Goal: Transaction & Acquisition: Register for event/course

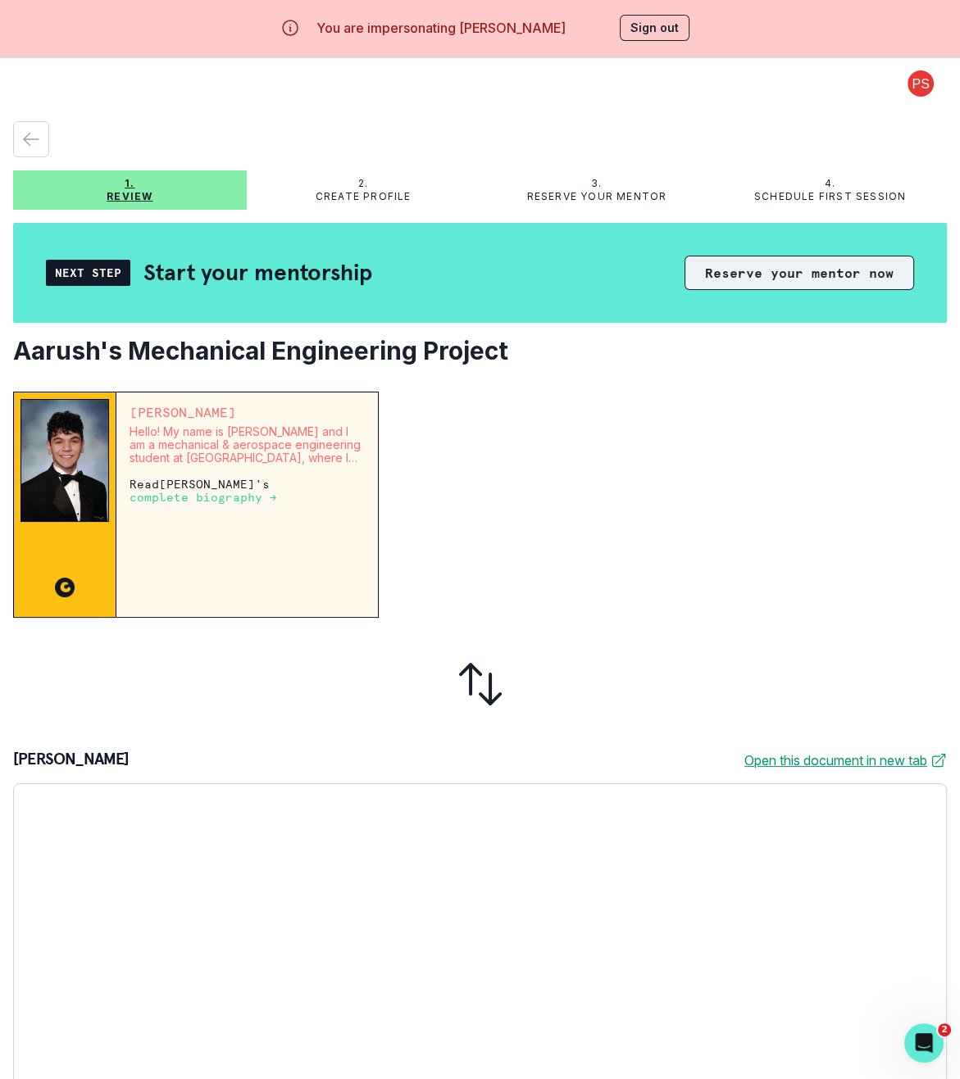
click at [761, 279] on button "Reserve your mentor now" at bounding box center [798, 273] width 229 height 34
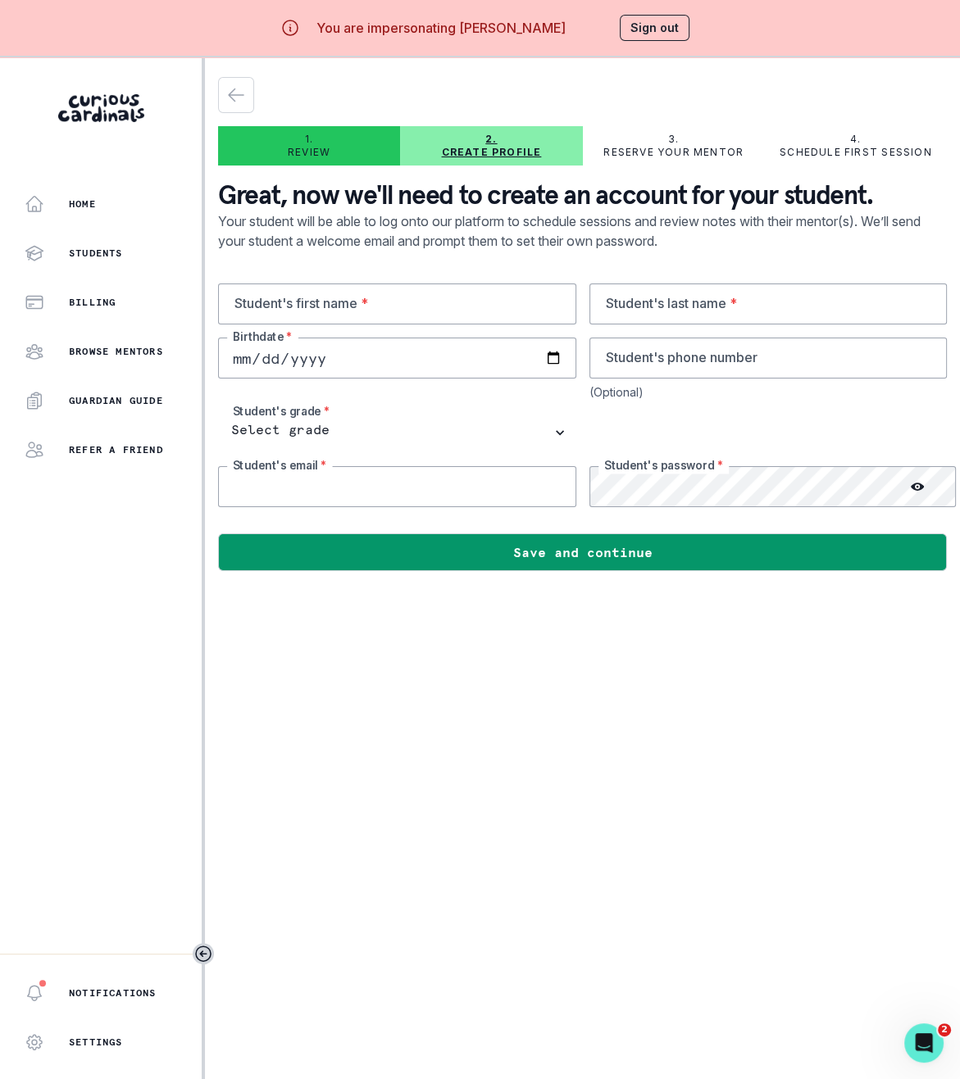
type input "[EMAIL_ADDRESS][DOMAIN_NAME]"
click at [347, 305] on input "text" at bounding box center [397, 304] width 358 height 41
type input "Aarush"
type input "Rana"
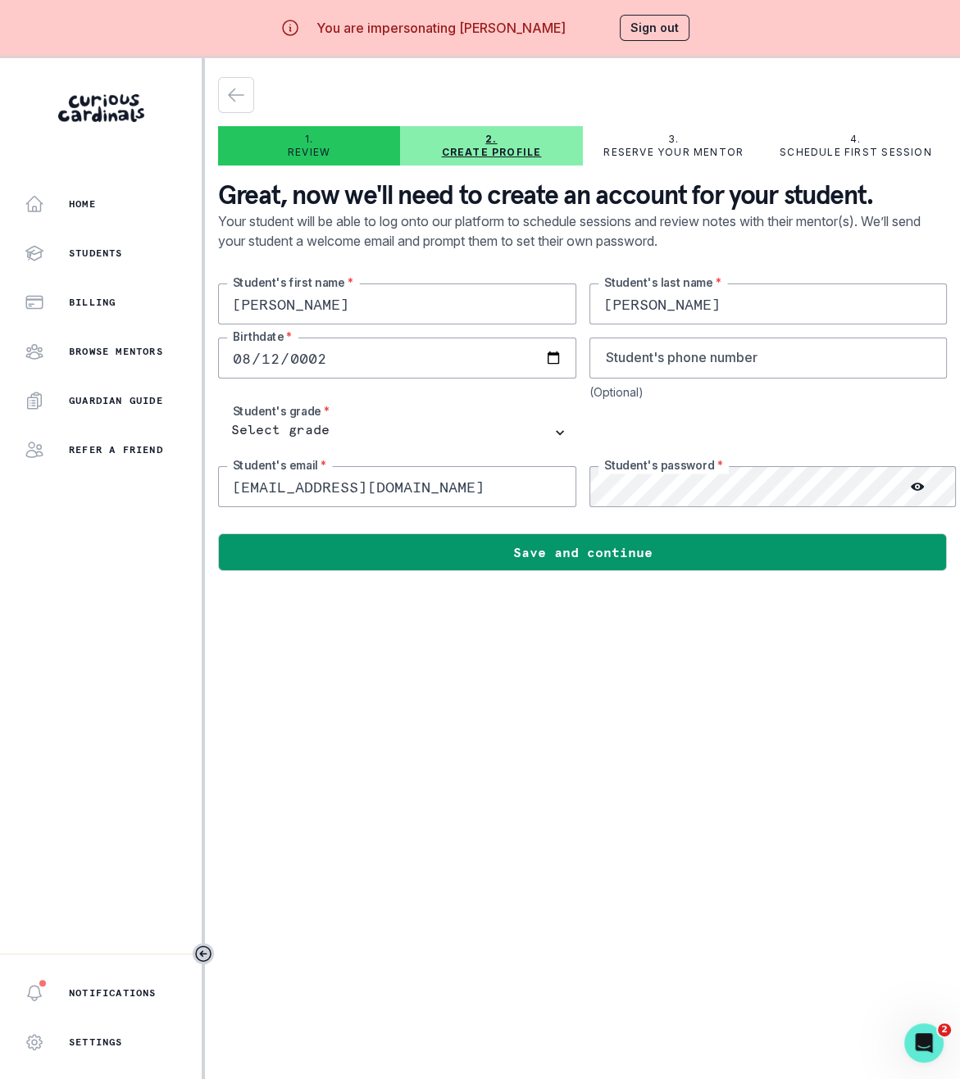
type input "0028-08-12"
type input "2008-08-12"
click at [415, 425] on select "Select grade 1st Grade 2nd Grade 3rd Grade 4th Grade 5th Grade 6th Grade 7th Gr…" at bounding box center [397, 432] width 358 height 41
select select "11th Grade"
click at [218, 412] on select "Select grade 1st Grade 2nd Grade 3rd Grade 4th Grade 5th Grade 6th Grade 7th Gr…" at bounding box center [397, 432] width 358 height 41
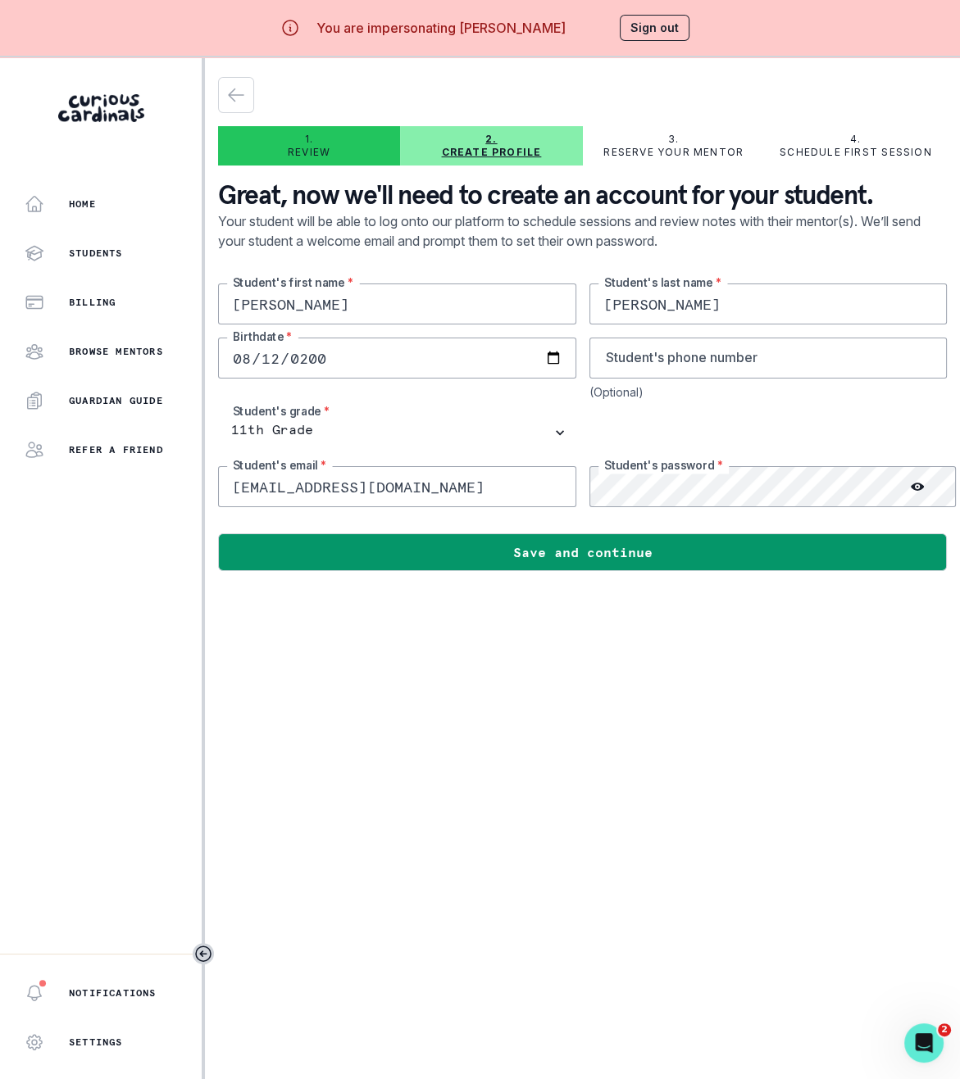
click at [386, 629] on main "1. Review 2. Create profile 3. Reserve your mentor 4. Schedule first session Gr…" at bounding box center [582, 596] width 755 height 1079
click at [475, 488] on input "[EMAIL_ADDRESS][DOMAIN_NAME]" at bounding box center [397, 486] width 358 height 41
type input "l"
paste input "aarushr1000@gmail.com"
type input "aarushr1000@gmail.com"
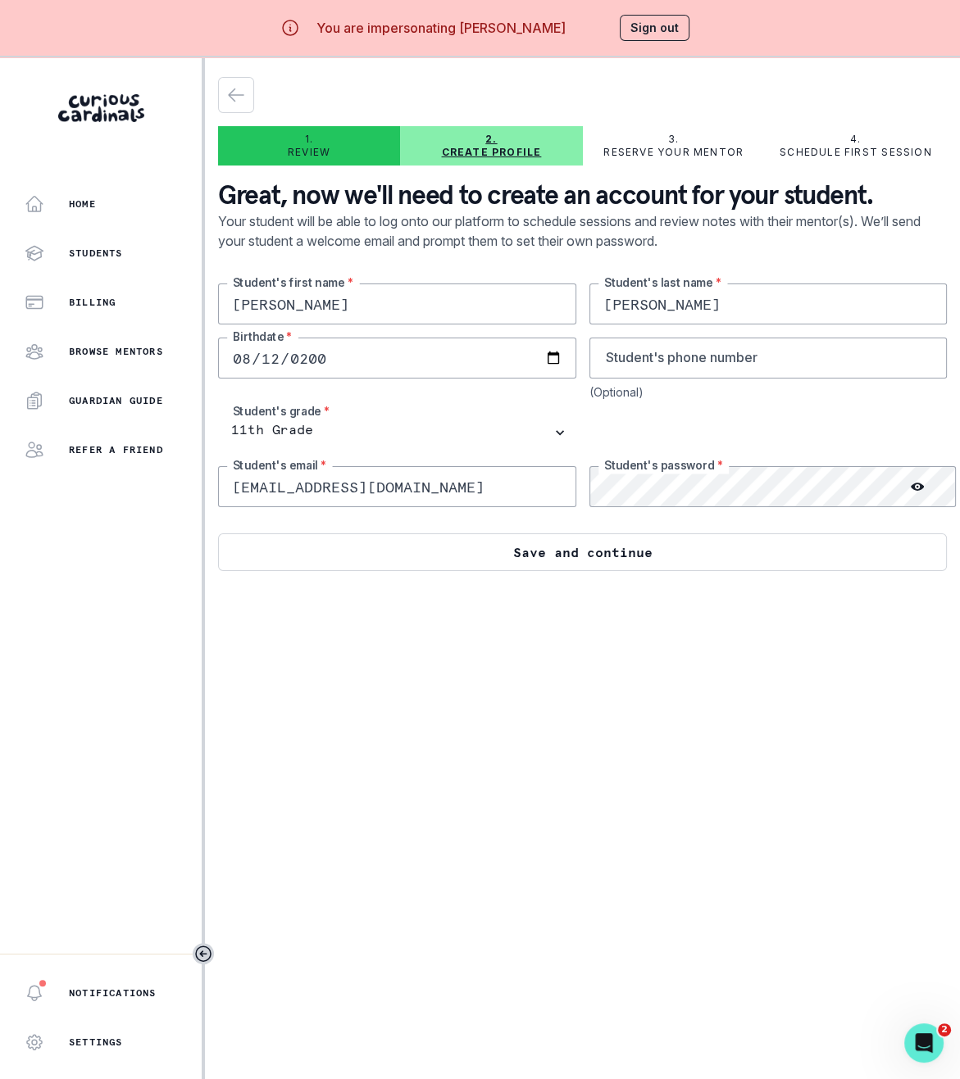
click at [489, 556] on button "Save and continue" at bounding box center [582, 552] width 728 height 38
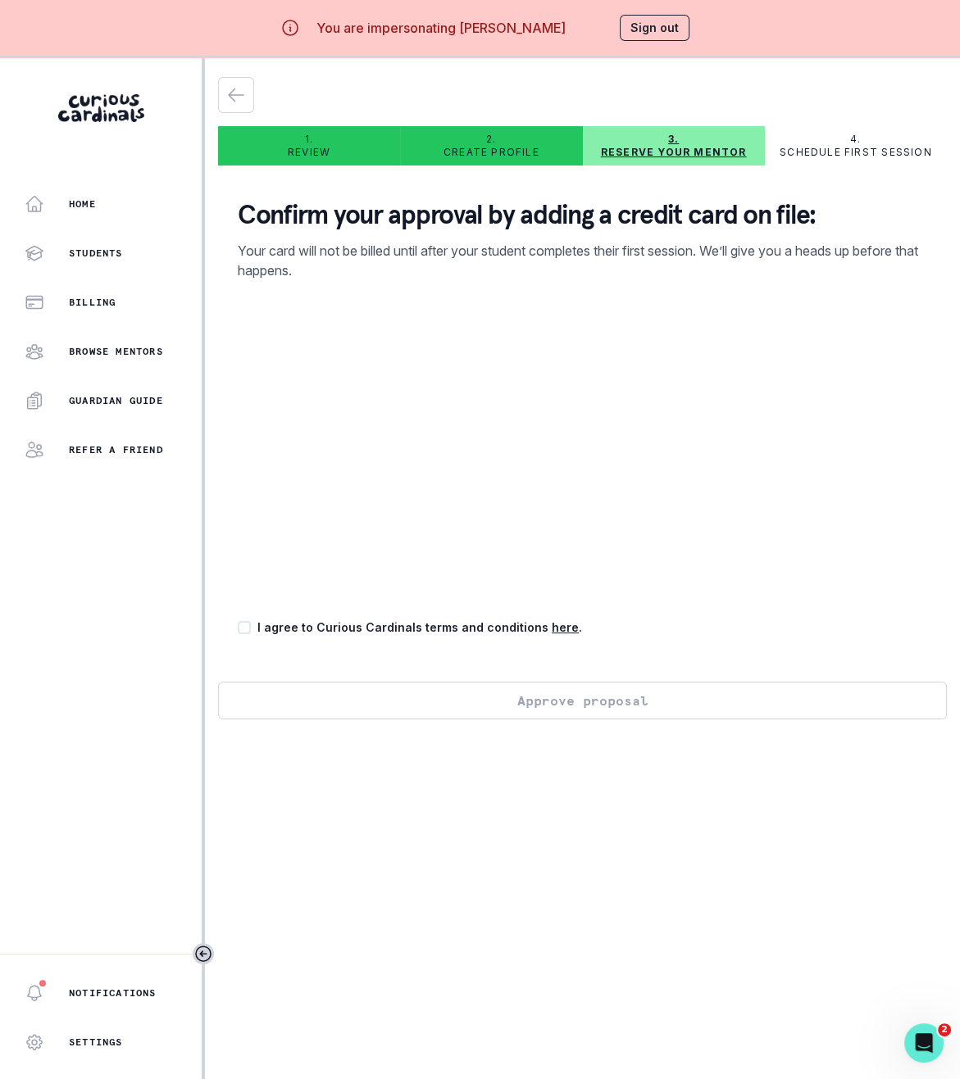
click at [676, 28] on button "Sign out" at bounding box center [655, 28] width 70 height 26
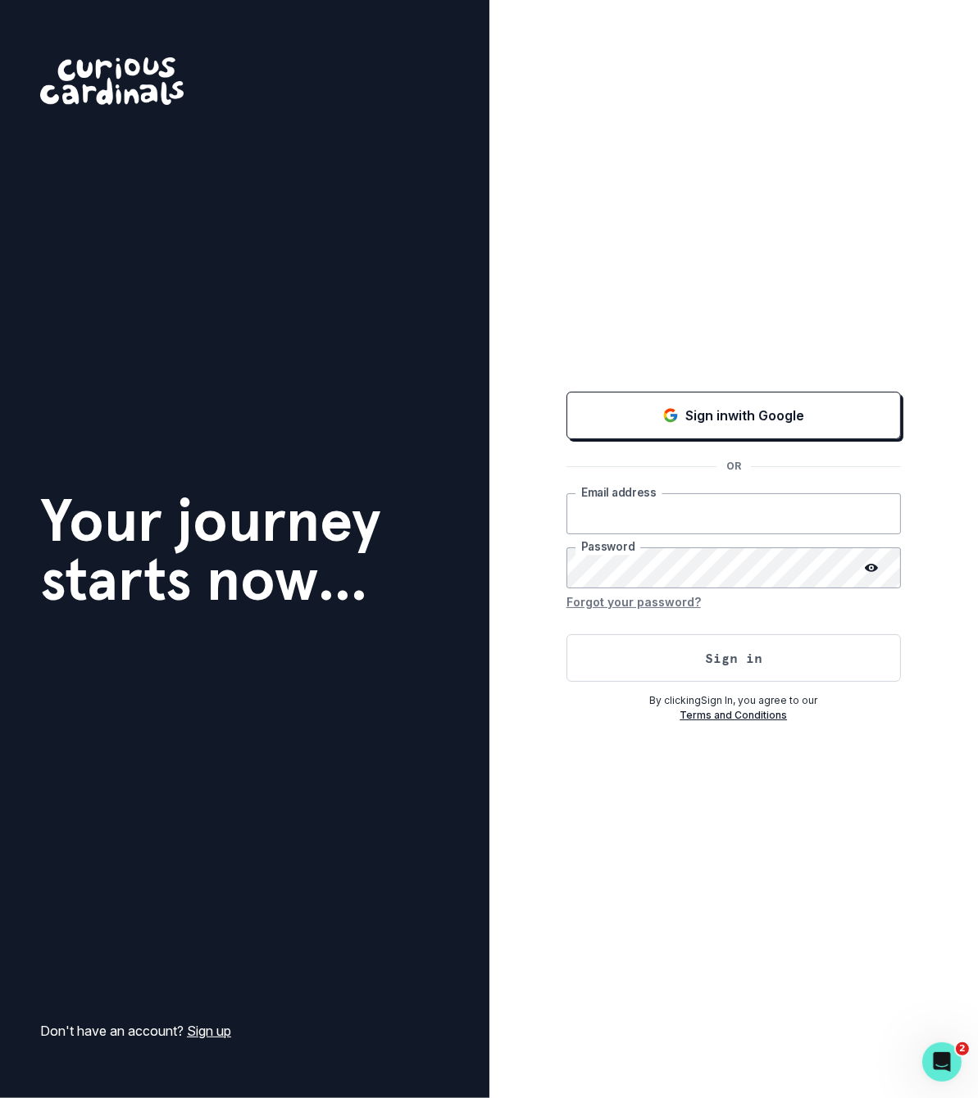
type input "[EMAIL_ADDRESS][DOMAIN_NAME]"
click at [726, 443] on div "Sign in with Google OR [EMAIL_ADDRESS][DOMAIN_NAME] Email address Password Forg…" at bounding box center [733, 555] width 334 height 334
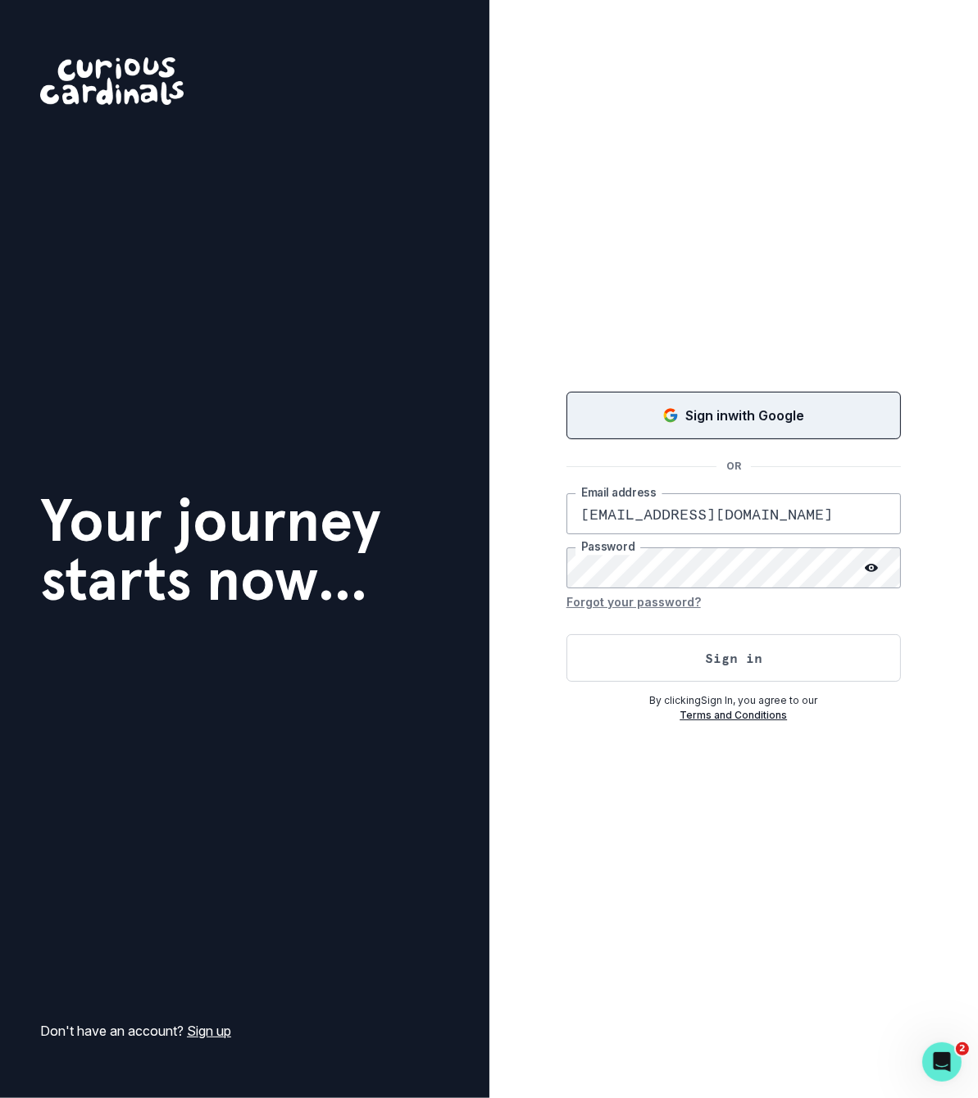
click at [685, 421] on p "Sign in with Google" at bounding box center [744, 416] width 119 height 20
